Goal: Information Seeking & Learning: Learn about a topic

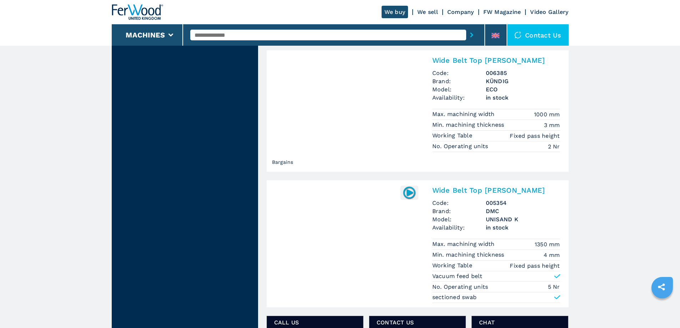
scroll to position [642, 0]
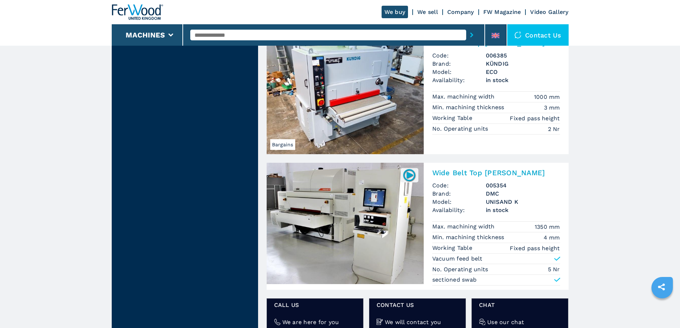
click at [354, 93] on img at bounding box center [345, 93] width 157 height 121
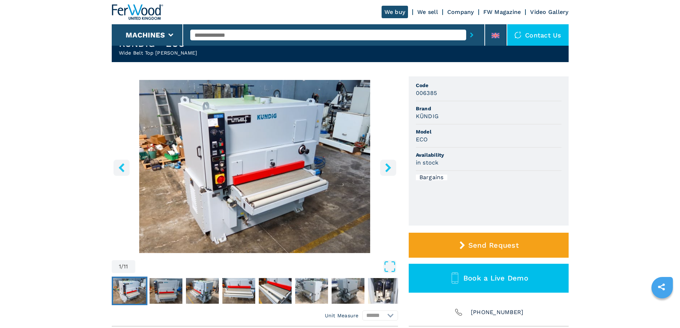
scroll to position [107, 0]
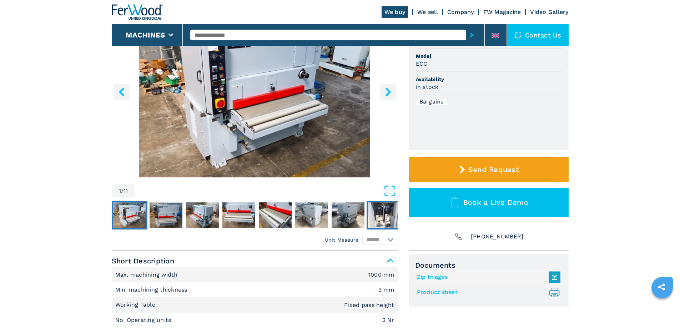
click at [386, 216] on img "Go to Slide 8" at bounding box center [384, 215] width 33 height 26
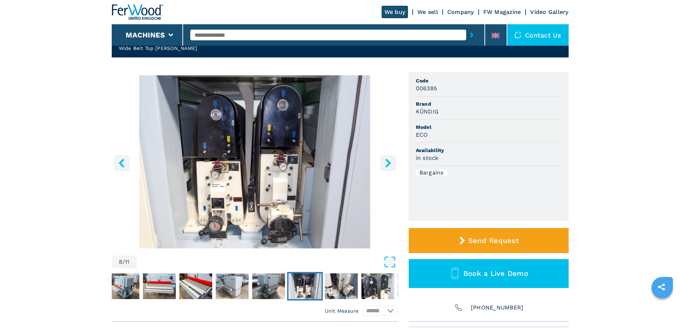
scroll to position [36, 0]
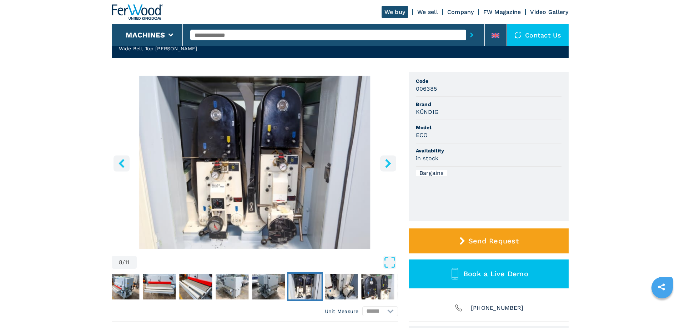
click at [391, 162] on icon "right-button" at bounding box center [388, 163] width 9 height 9
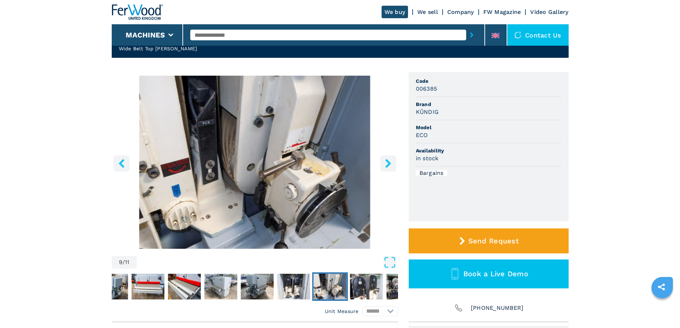
click at [391, 162] on icon "right-button" at bounding box center [388, 163] width 9 height 9
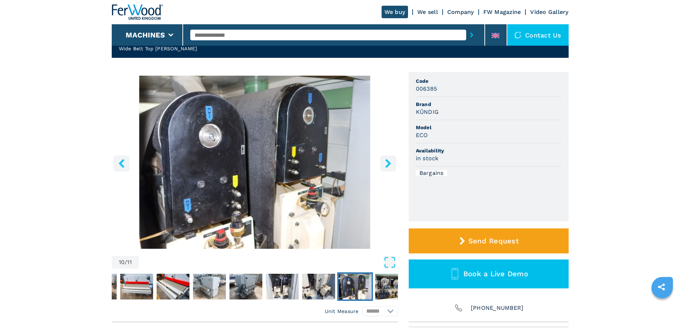
click at [391, 162] on icon "right-button" at bounding box center [388, 163] width 9 height 9
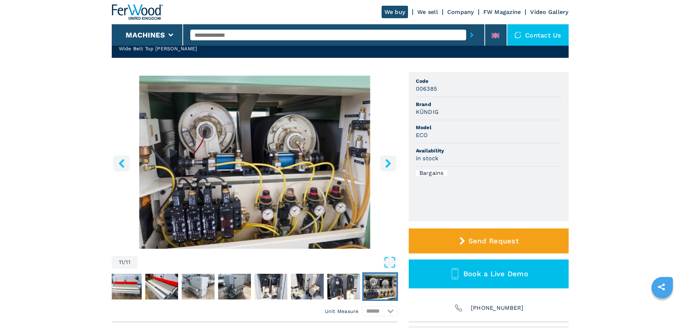
click at [391, 162] on icon "right-button" at bounding box center [388, 163] width 9 height 9
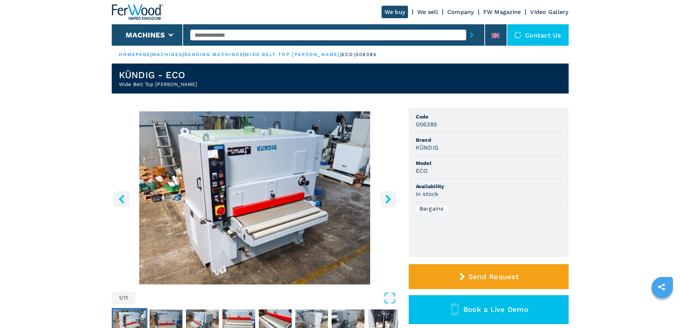
select select "**********"
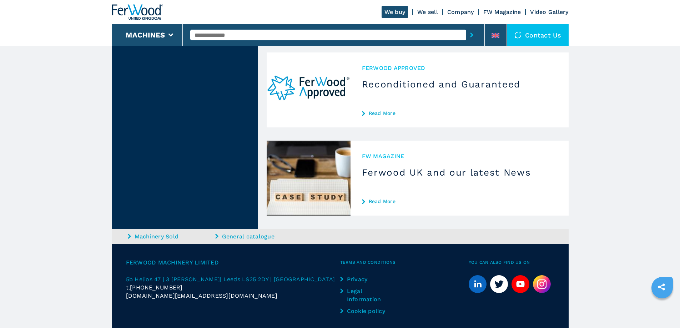
scroll to position [1440, 0]
